Goal: Find specific page/section: Find specific page/section

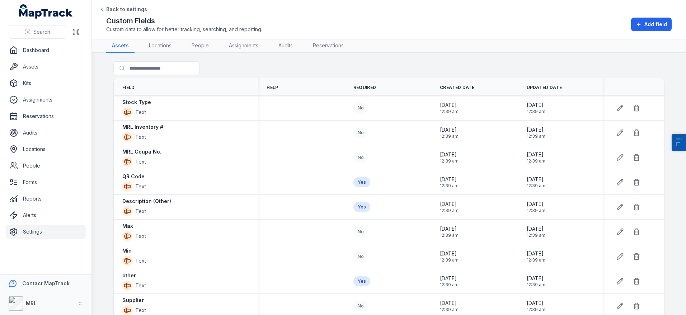
click at [41, 75] on ul "Dashboard Assets Kits Assignments Reservations Audits Locations People Forms Re…" at bounding box center [46, 141] width 80 height 196
click at [52, 68] on link "Assets" at bounding box center [46, 67] width 80 height 14
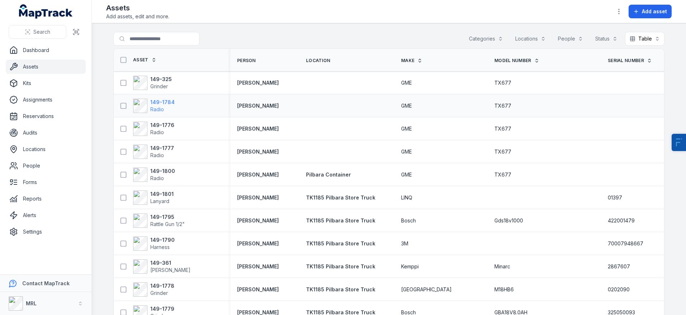
click at [157, 99] on strong "149-1784" at bounding box center [162, 102] width 24 height 7
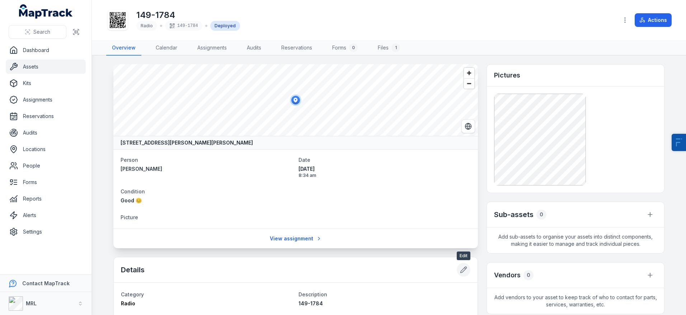
click at [462, 268] on icon at bounding box center [463, 269] width 7 height 7
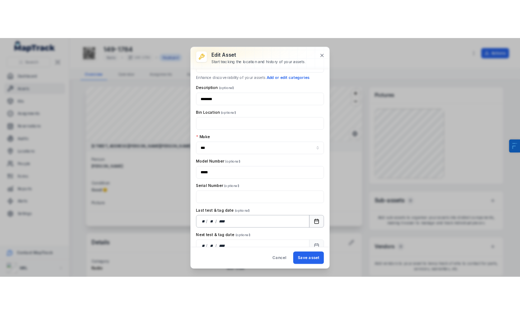
scroll to position [43, 0]
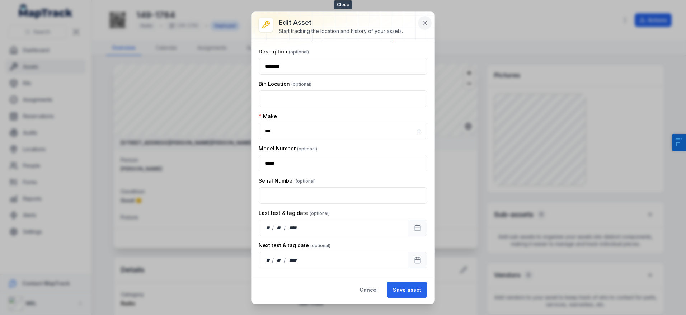
click at [428, 23] on icon at bounding box center [424, 22] width 7 height 7
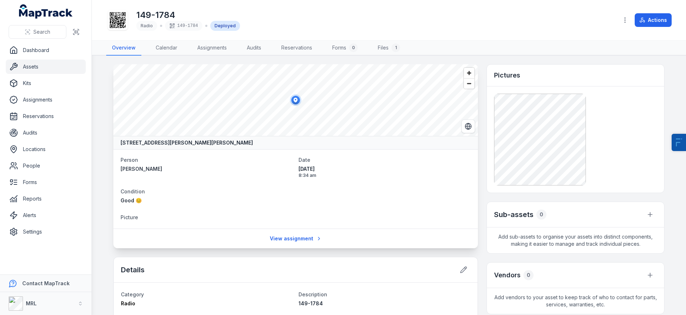
click at [162, 206] on dl "Person [PERSON_NAME] Date [DATE] 8:34 am Condition Good 😊 Picture" at bounding box center [295, 188] width 350 height 67
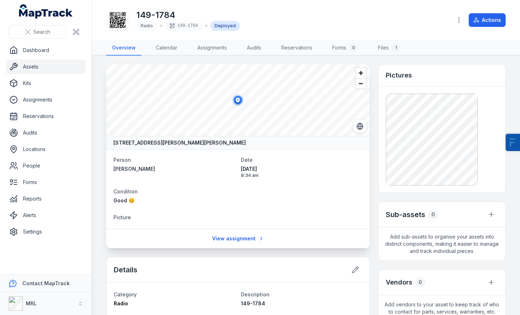
click at [39, 68] on link "Assets" at bounding box center [46, 67] width 80 height 14
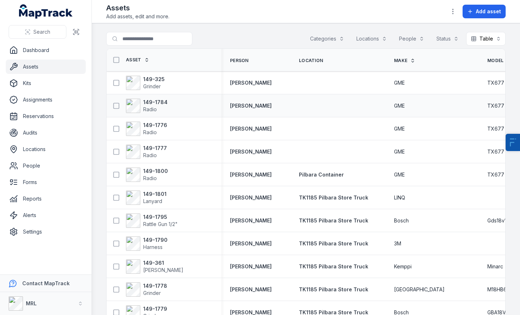
scroll to position [0, 358]
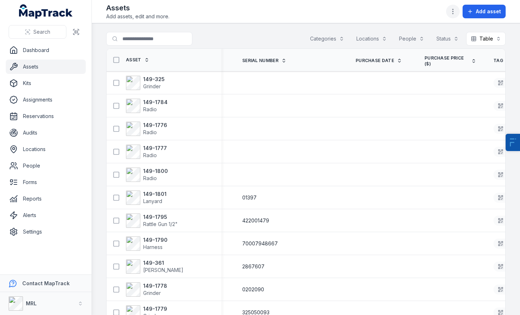
click at [453, 15] on icon "button" at bounding box center [452, 11] width 7 height 7
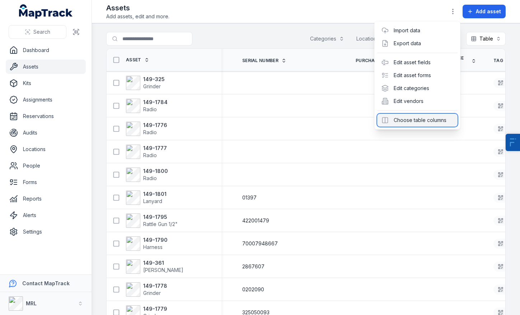
click at [418, 117] on div "Choose table columns" at bounding box center [417, 120] width 80 height 13
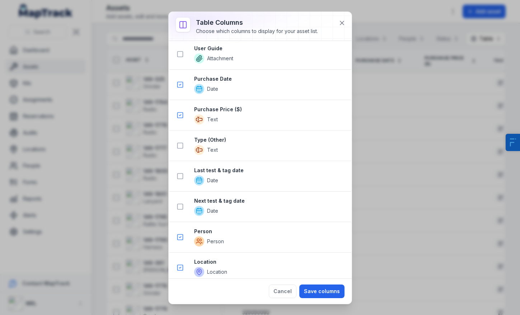
scroll to position [1008, 0]
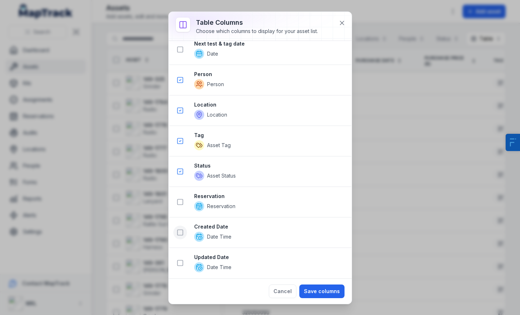
click at [180, 236] on button at bounding box center [180, 233] width 14 height 14
click at [333, 297] on button "Save columns" at bounding box center [321, 291] width 45 height 14
